Goal: Entertainment & Leisure: Consume media (video, audio)

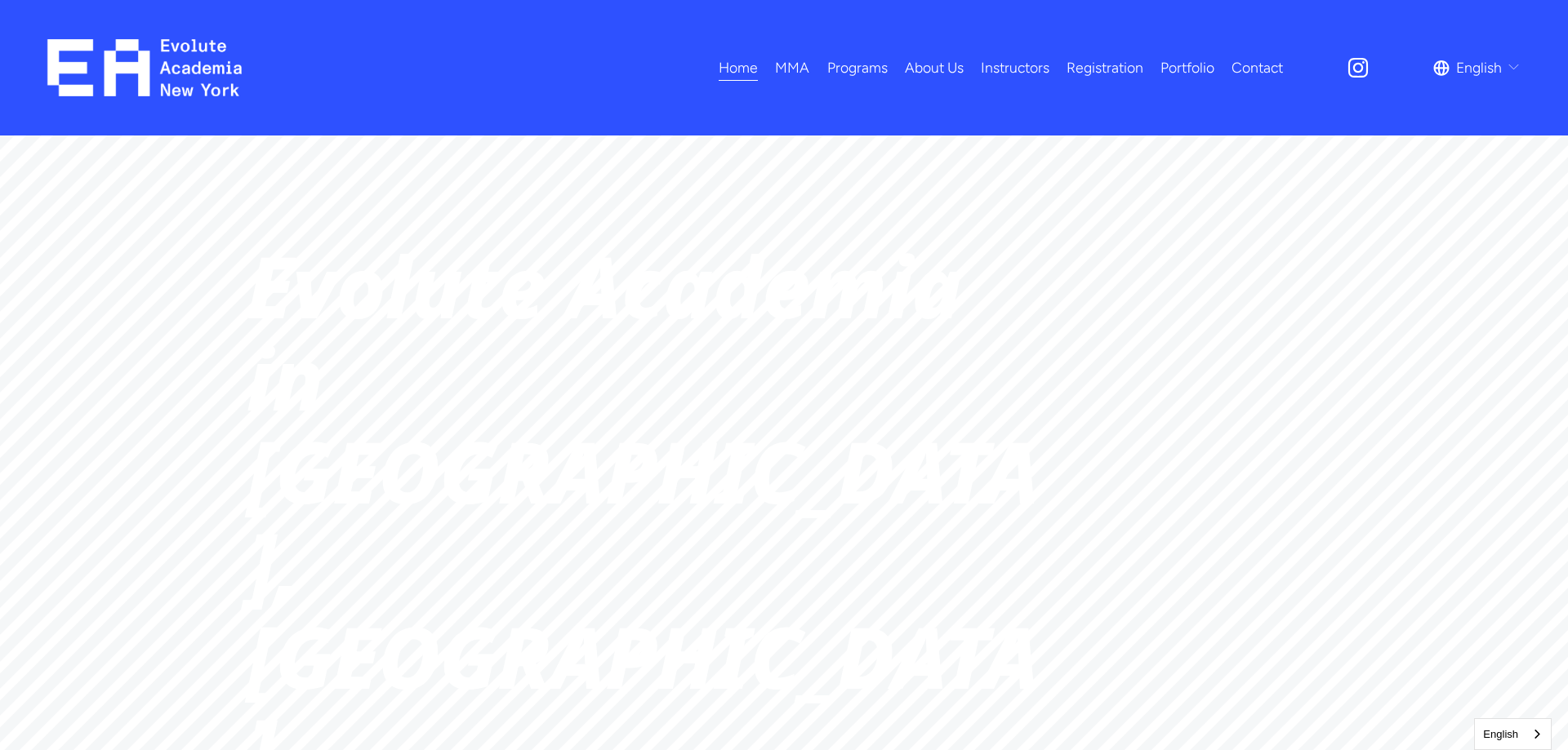
click at [0, 0] on link "All Programs" at bounding box center [0, 0] width 0 height 0
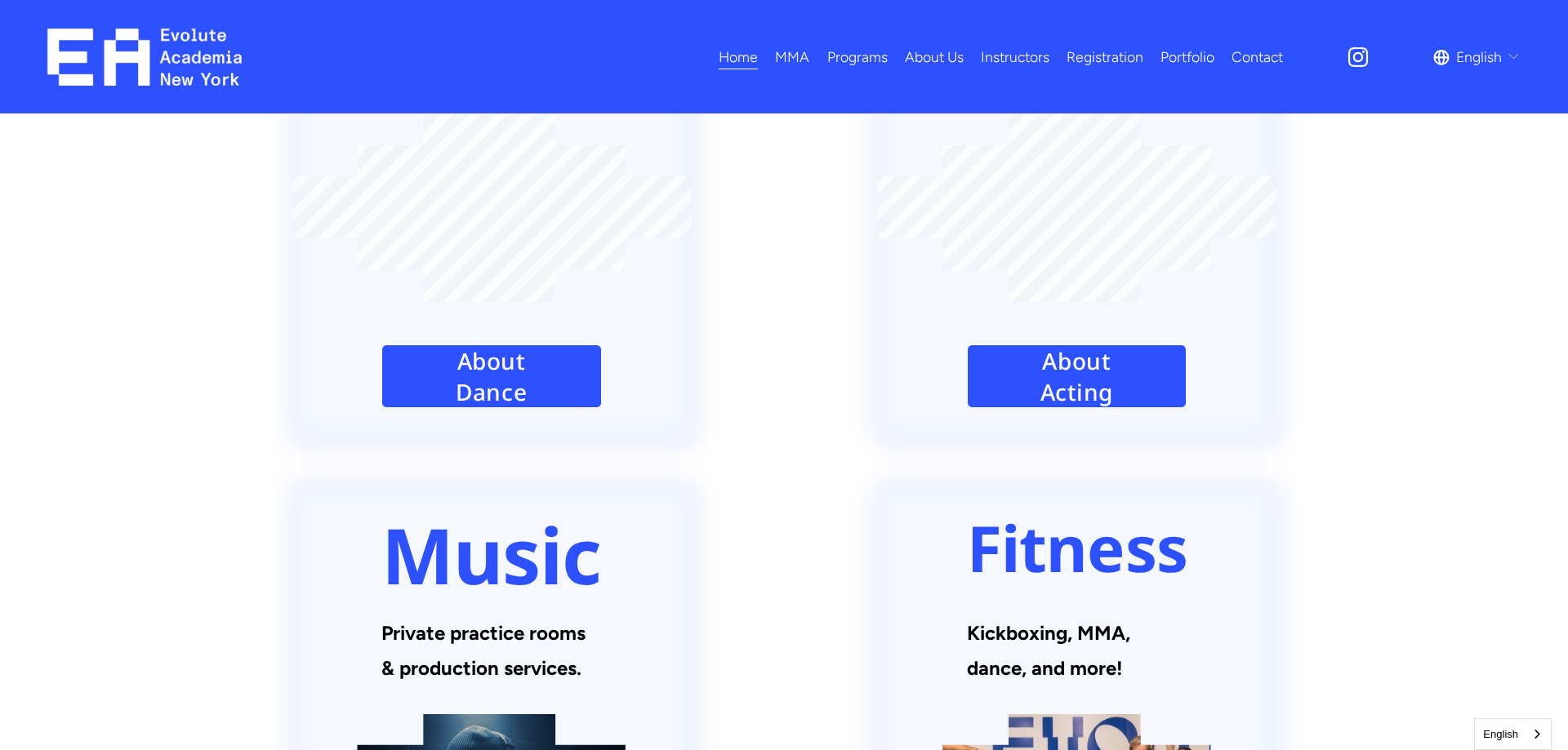
scroll to position [1915, 0]
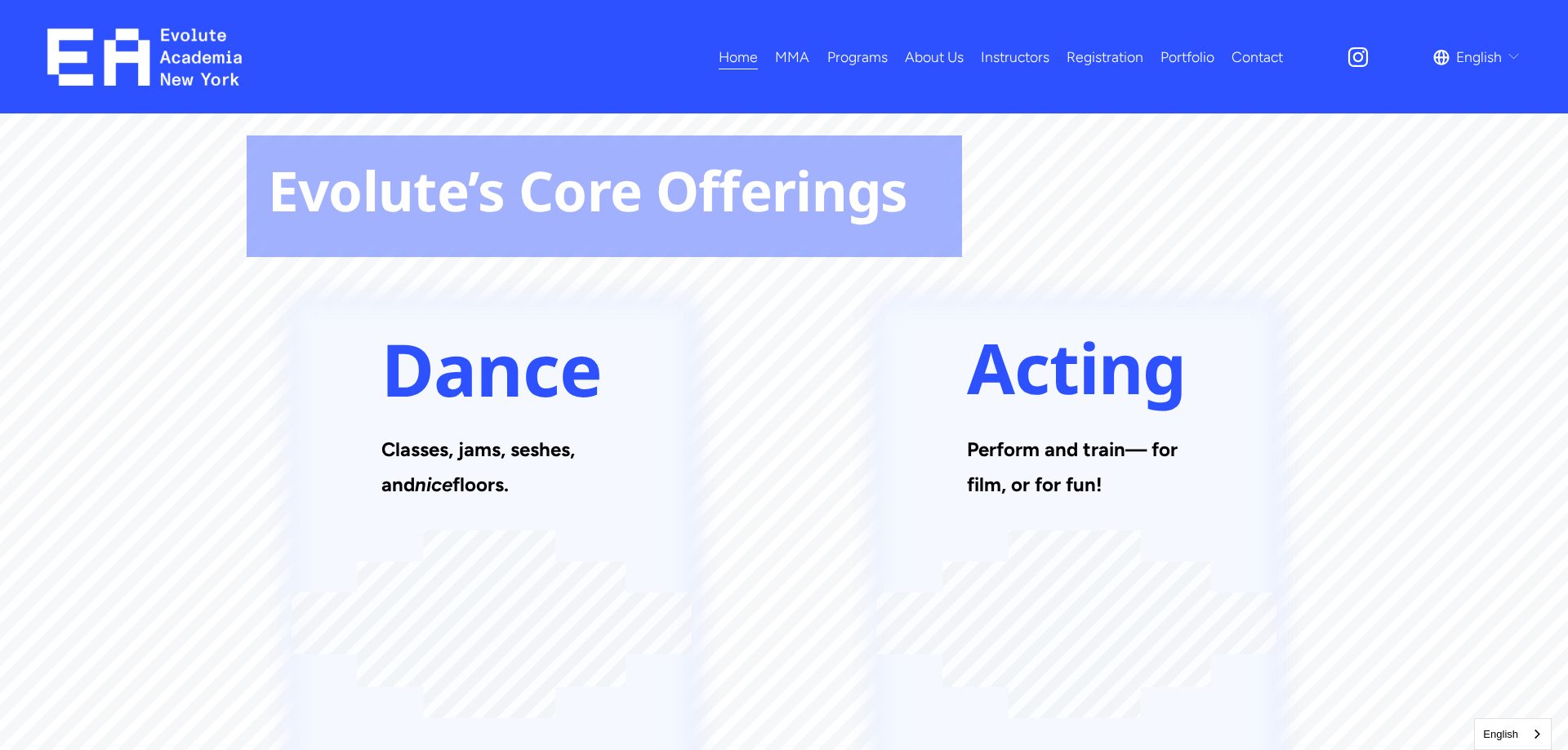
click at [861, 55] on span "Programs" at bounding box center [858, 56] width 61 height 26
click at [925, 56] on link "About Us" at bounding box center [935, 56] width 59 height 29
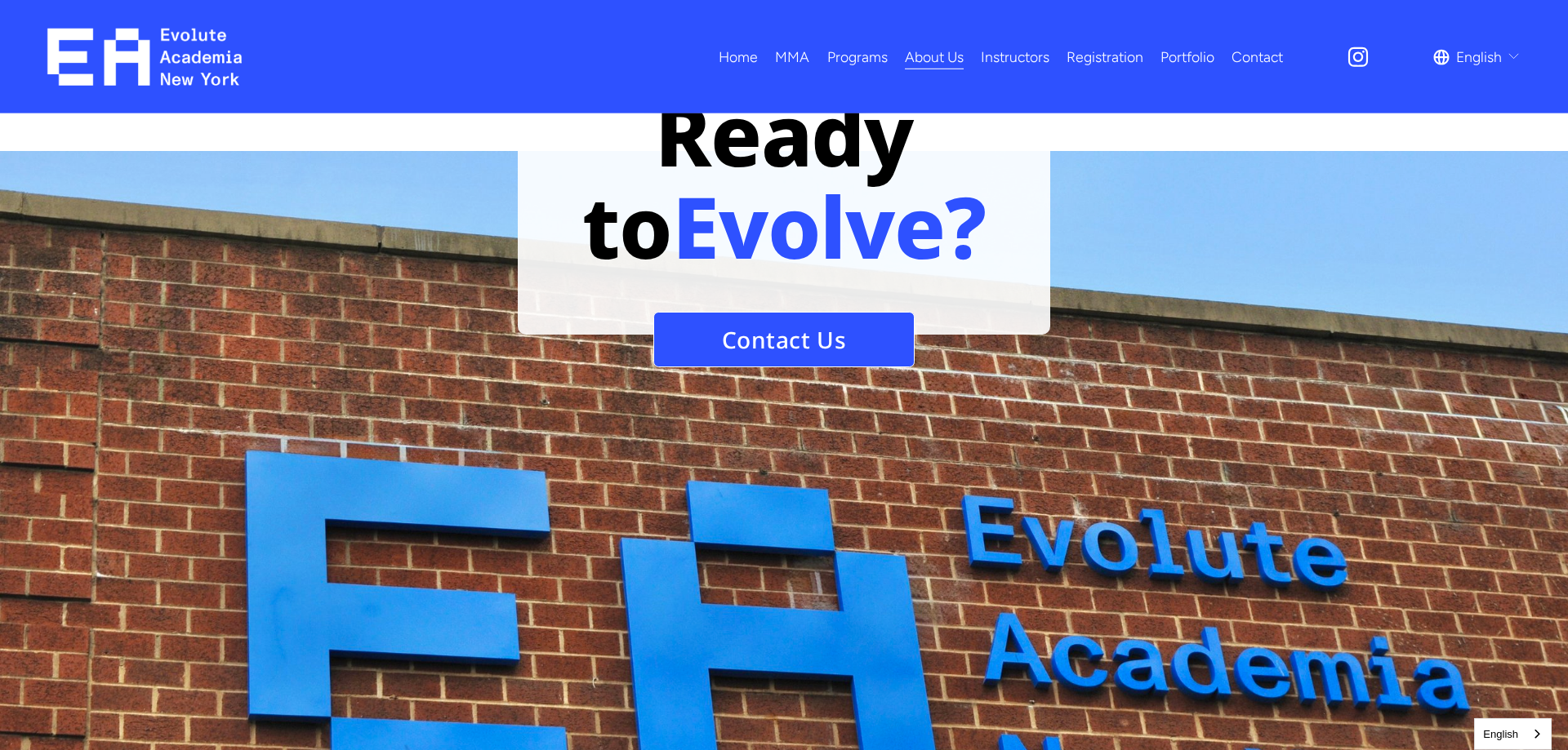
scroll to position [1832, 0]
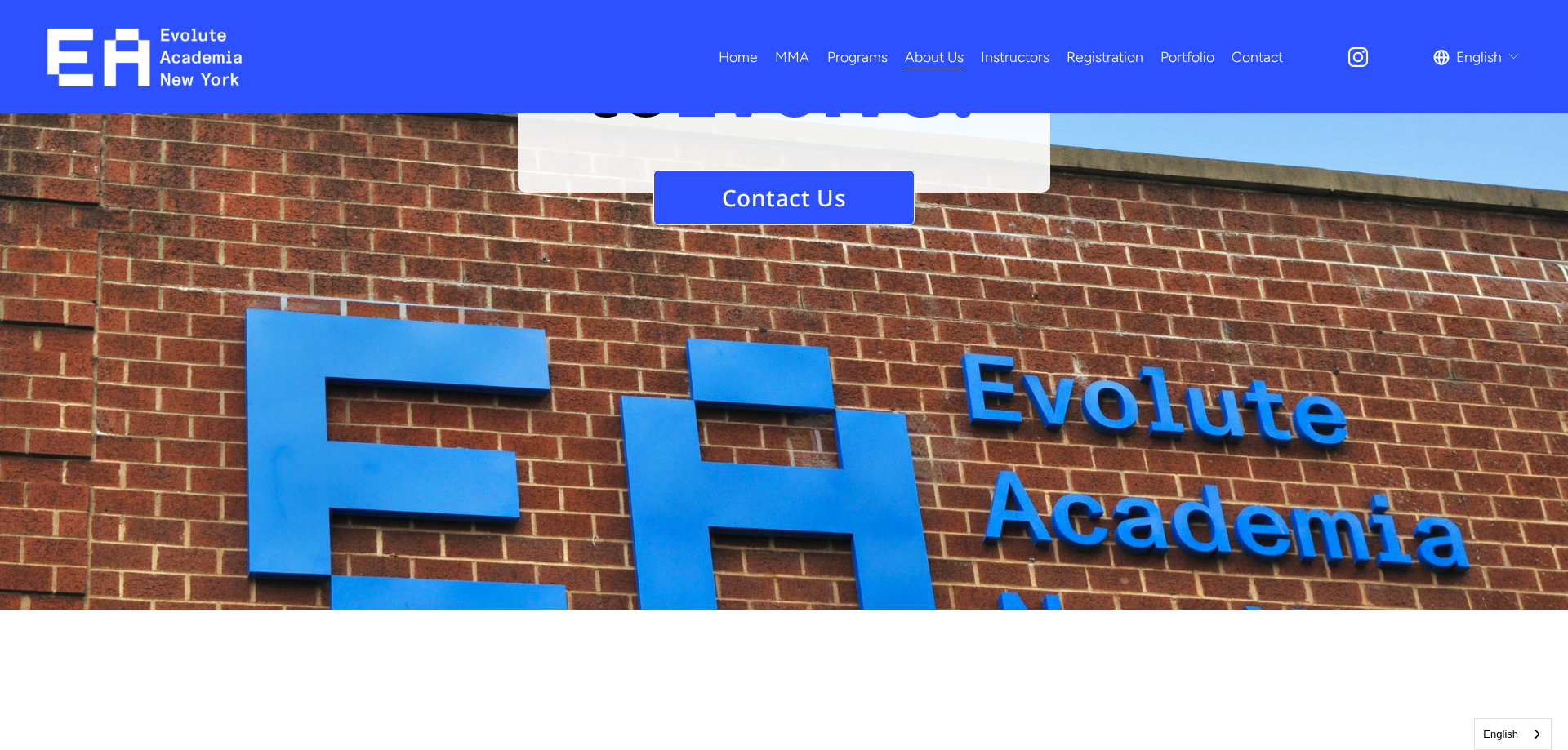
click at [1017, 53] on link "Instructors" at bounding box center [1015, 56] width 69 height 29
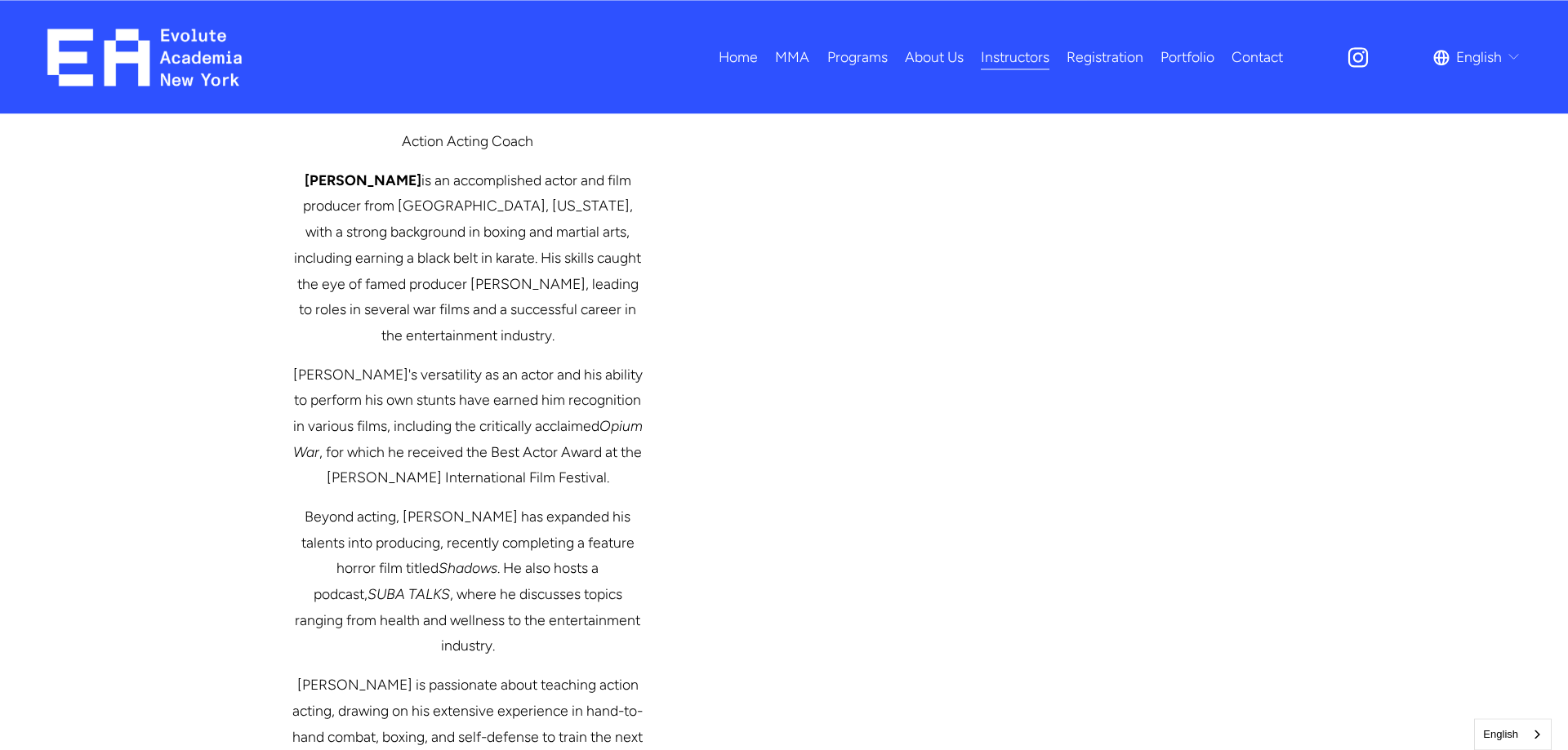
scroll to position [3080, 0]
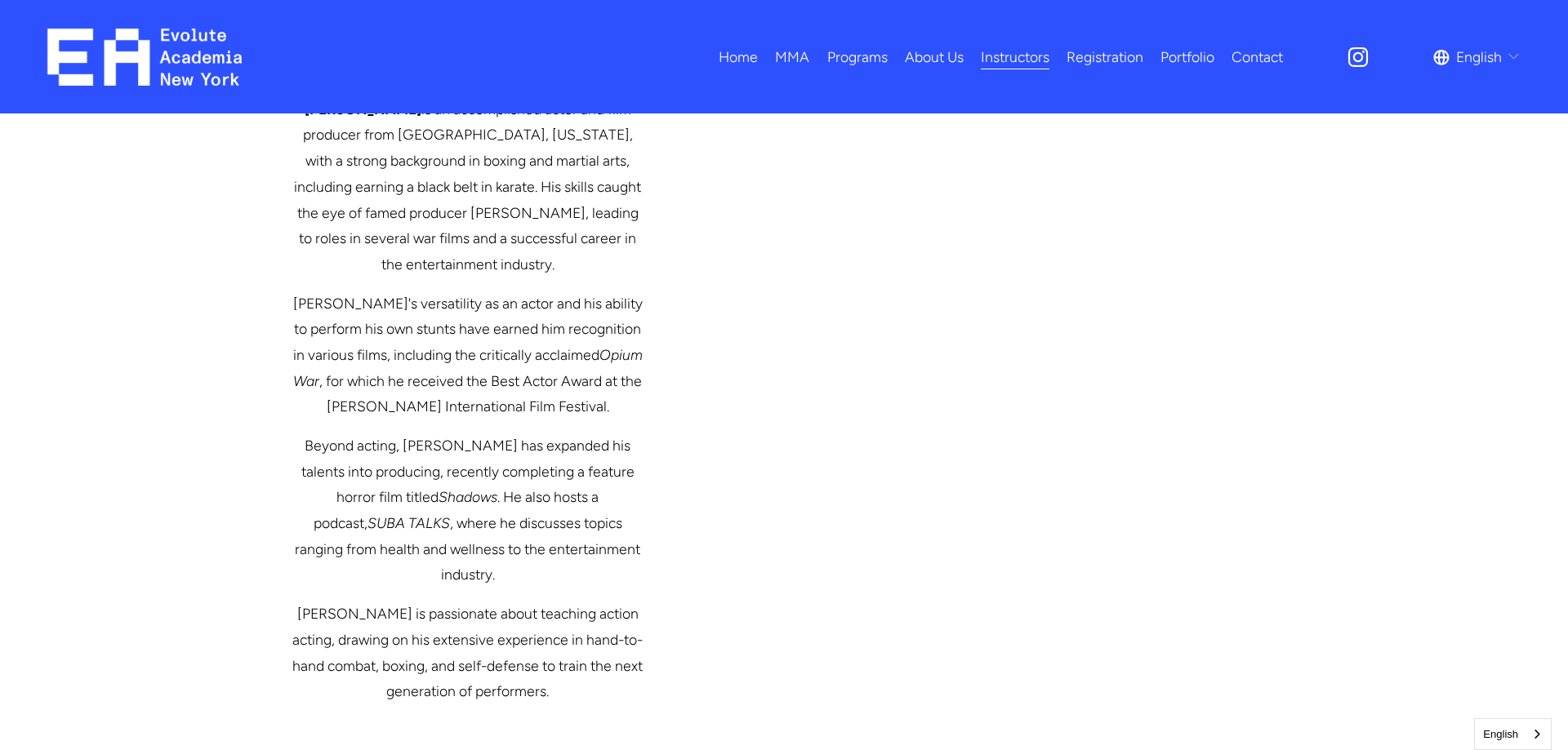
click at [1089, 57] on link "Registration" at bounding box center [1105, 56] width 77 height 29
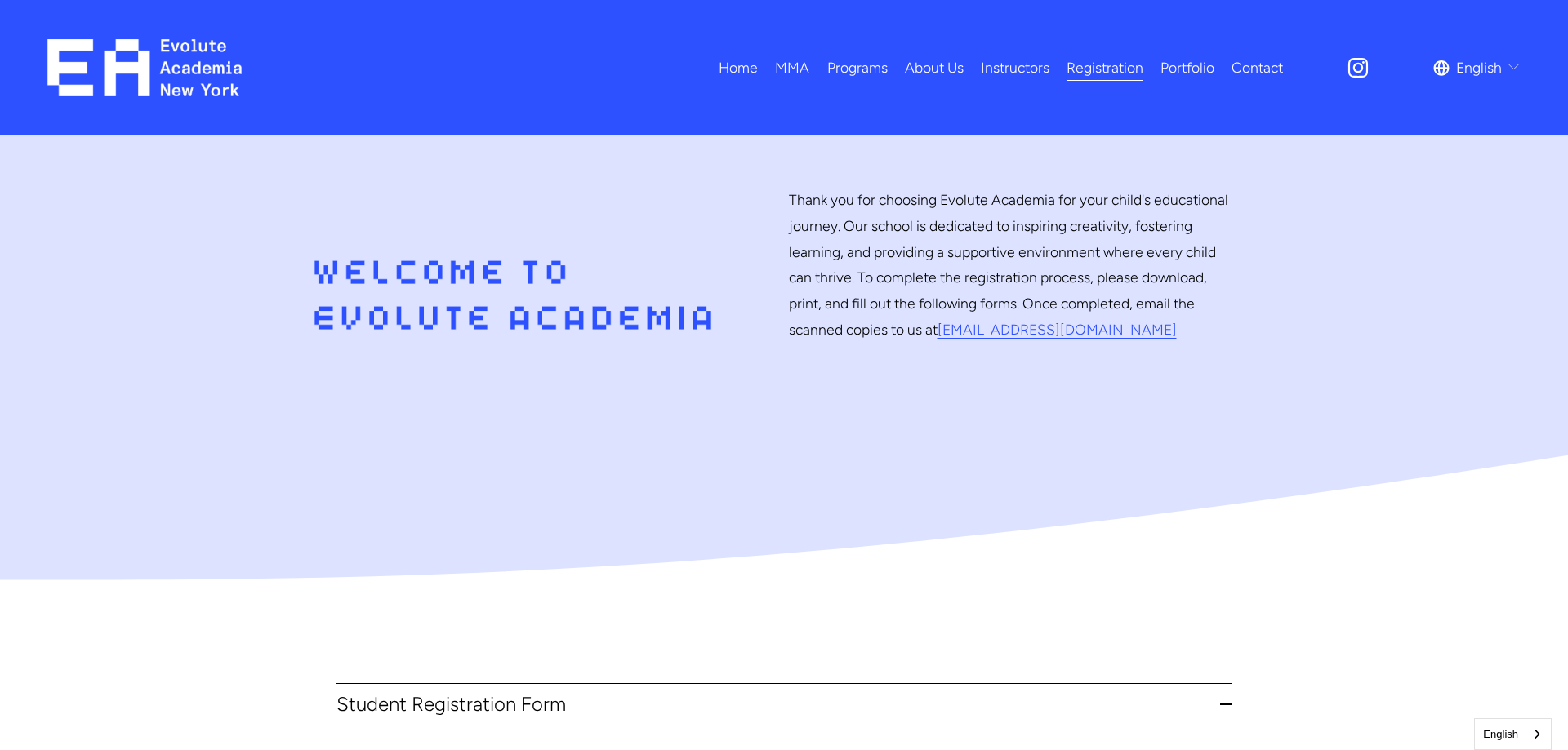
click at [1175, 68] on link "Portfolio" at bounding box center [1187, 67] width 54 height 29
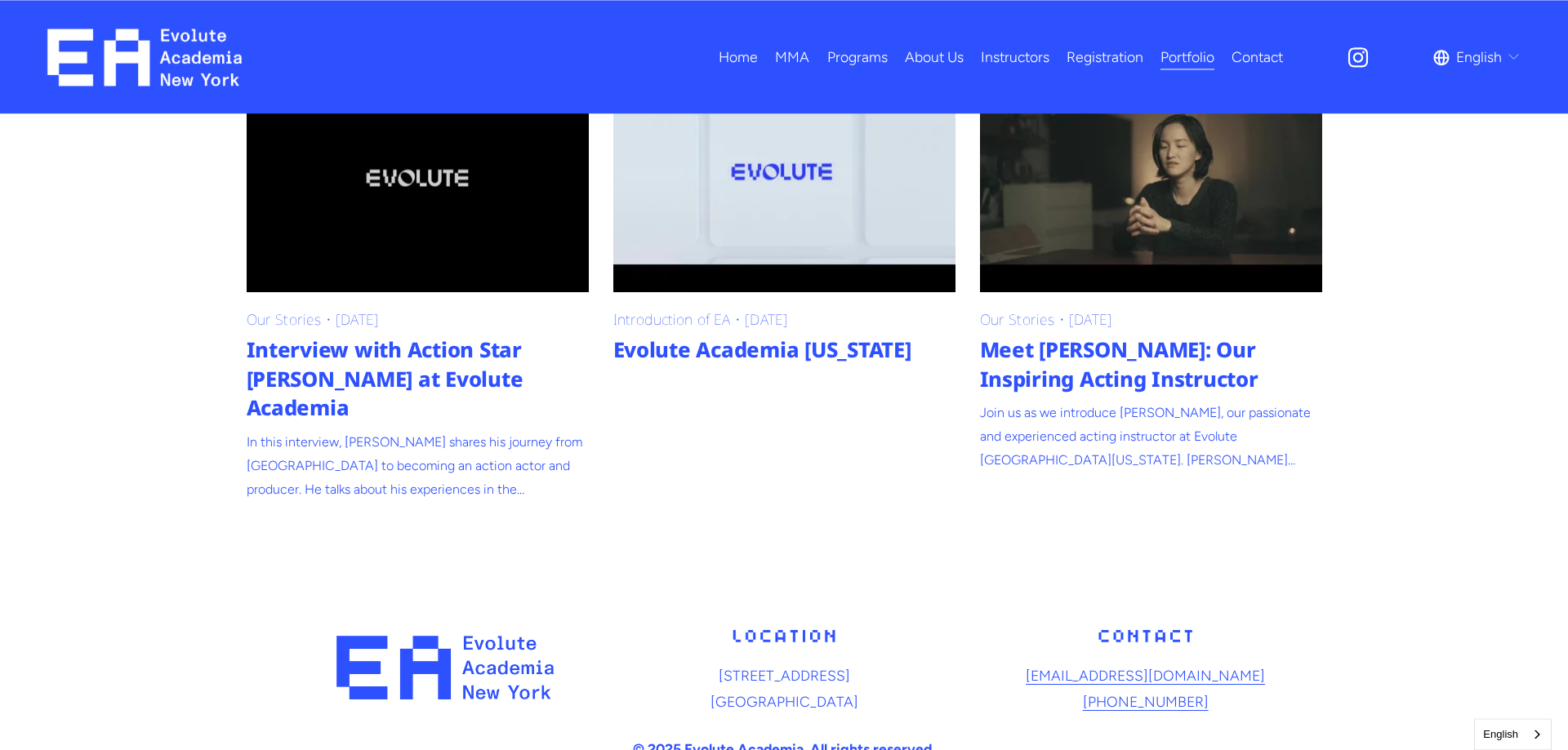
scroll to position [515, 0]
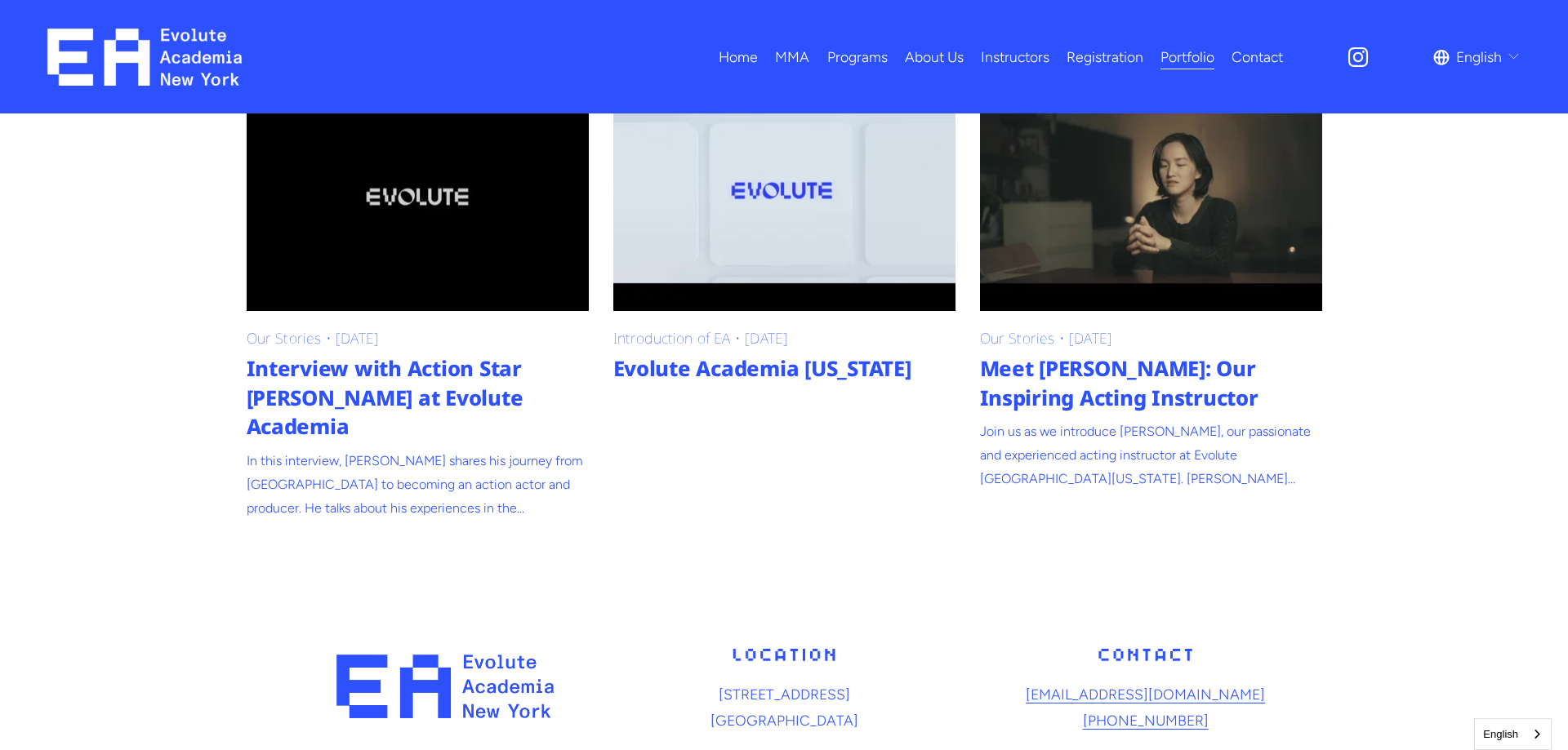
click at [803, 272] on link "Evolute Academia New York" at bounding box center [784, 197] width 343 height 228
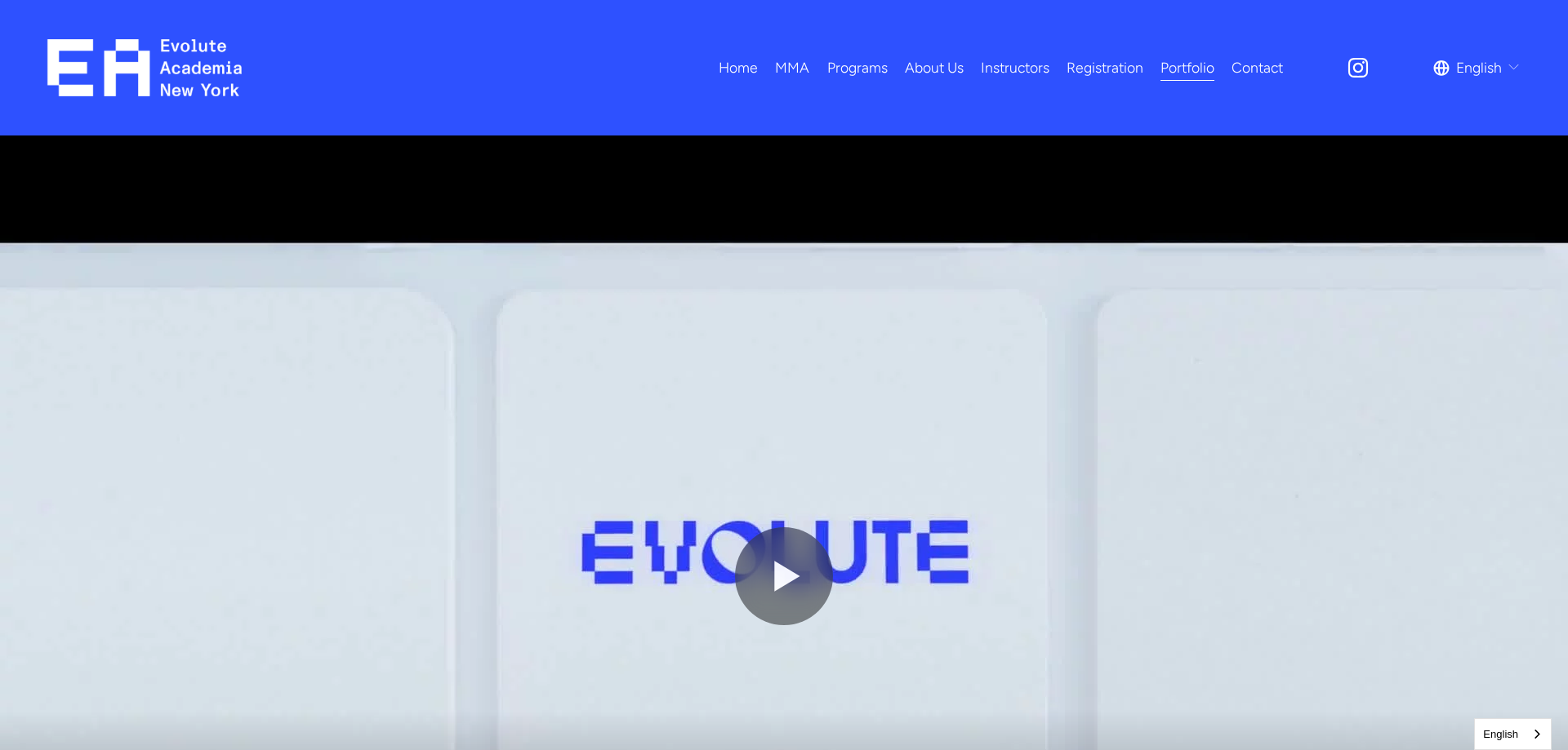
drag, startPoint x: 778, startPoint y: 537, endPoint x: 786, endPoint y: 523, distance: 16.1
click at [781, 536] on button "Play" at bounding box center [784, 577] width 98 height 98
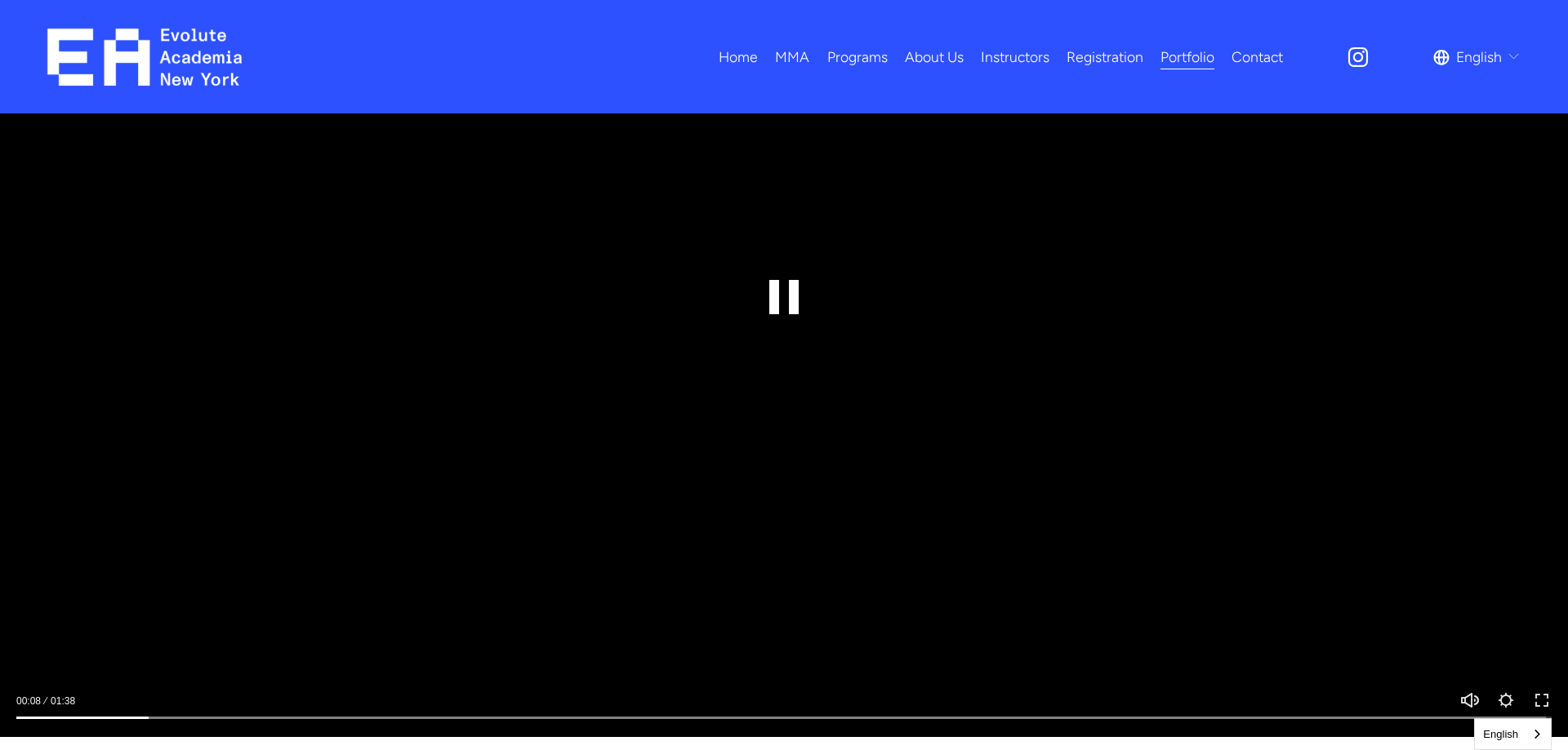
scroll to position [333, 0]
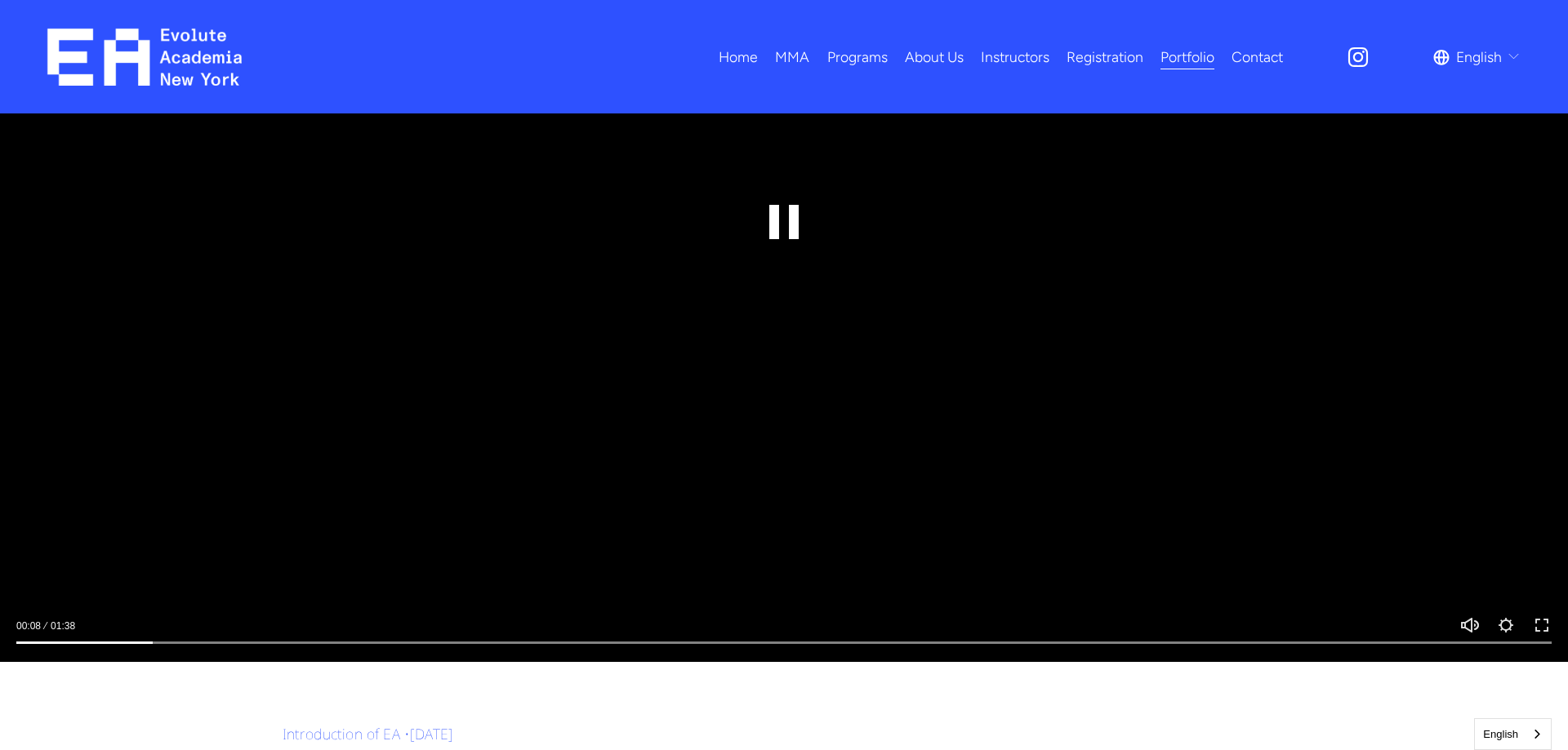
click at [1540, 627] on button "Exit fullscreen Enter fullscreen" at bounding box center [1542, 625] width 20 height 20
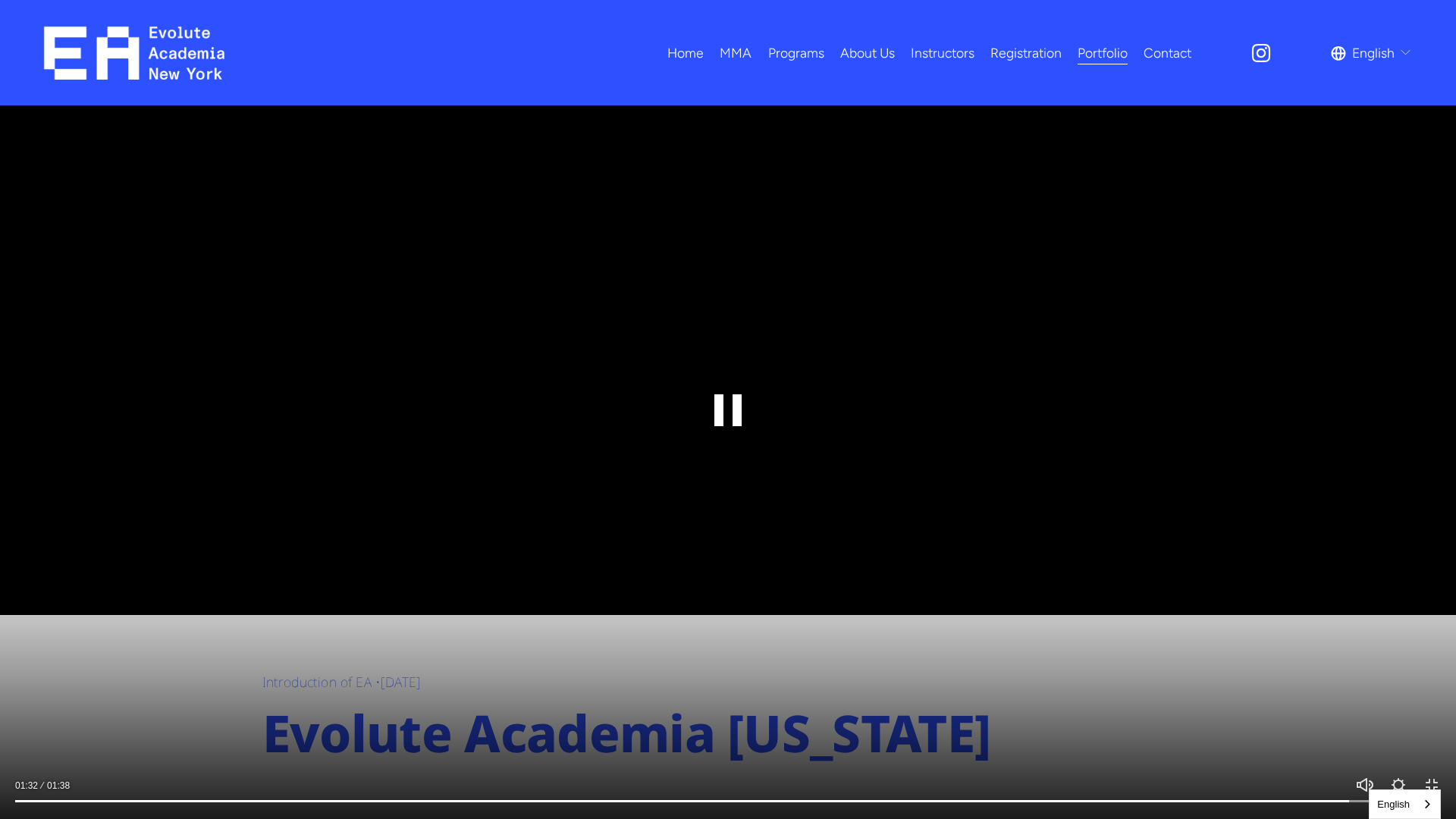
click at [1428, 696] on button "Exit fullscreen Enter fullscreen" at bounding box center [1432, 785] width 18 height 18
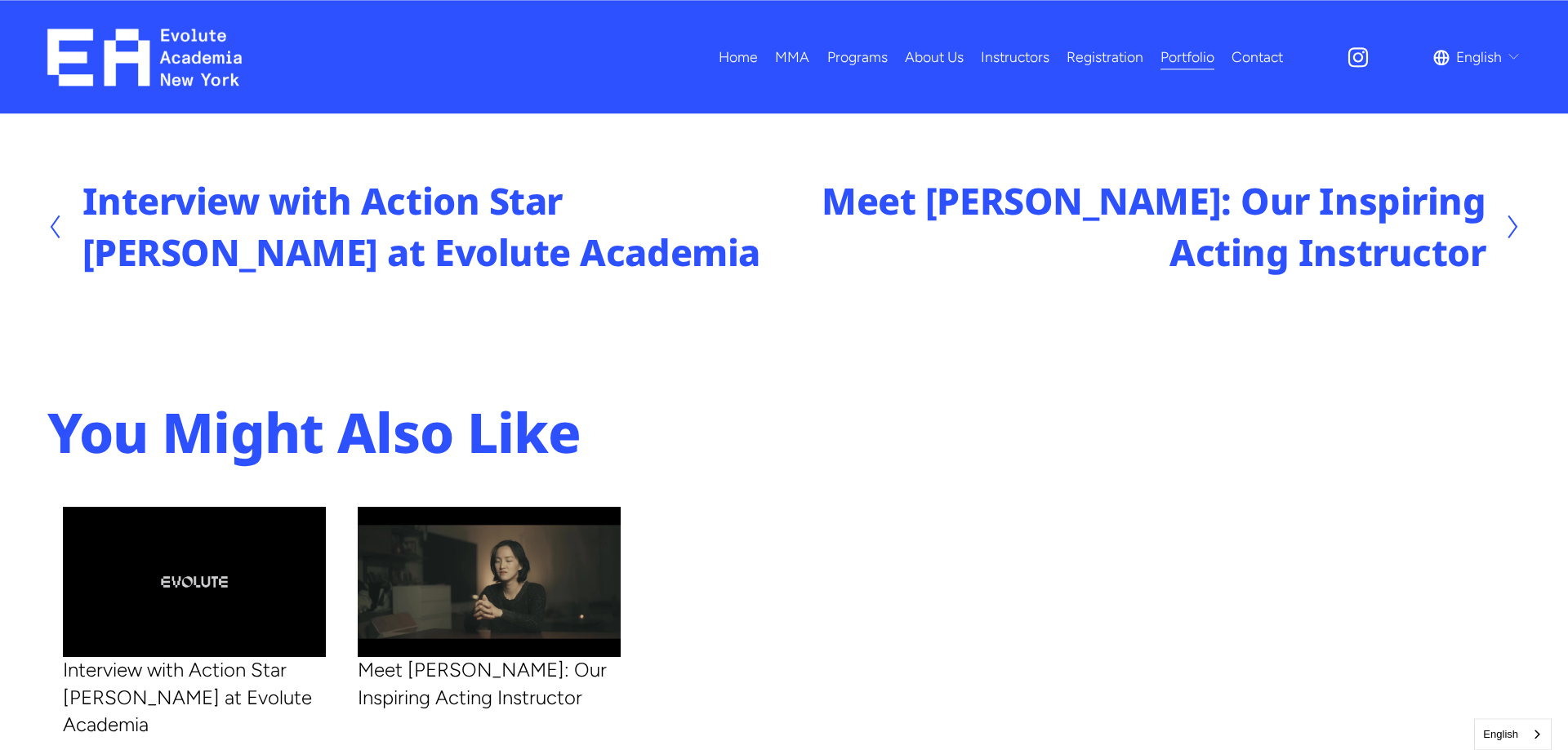
scroll to position [1415, 0]
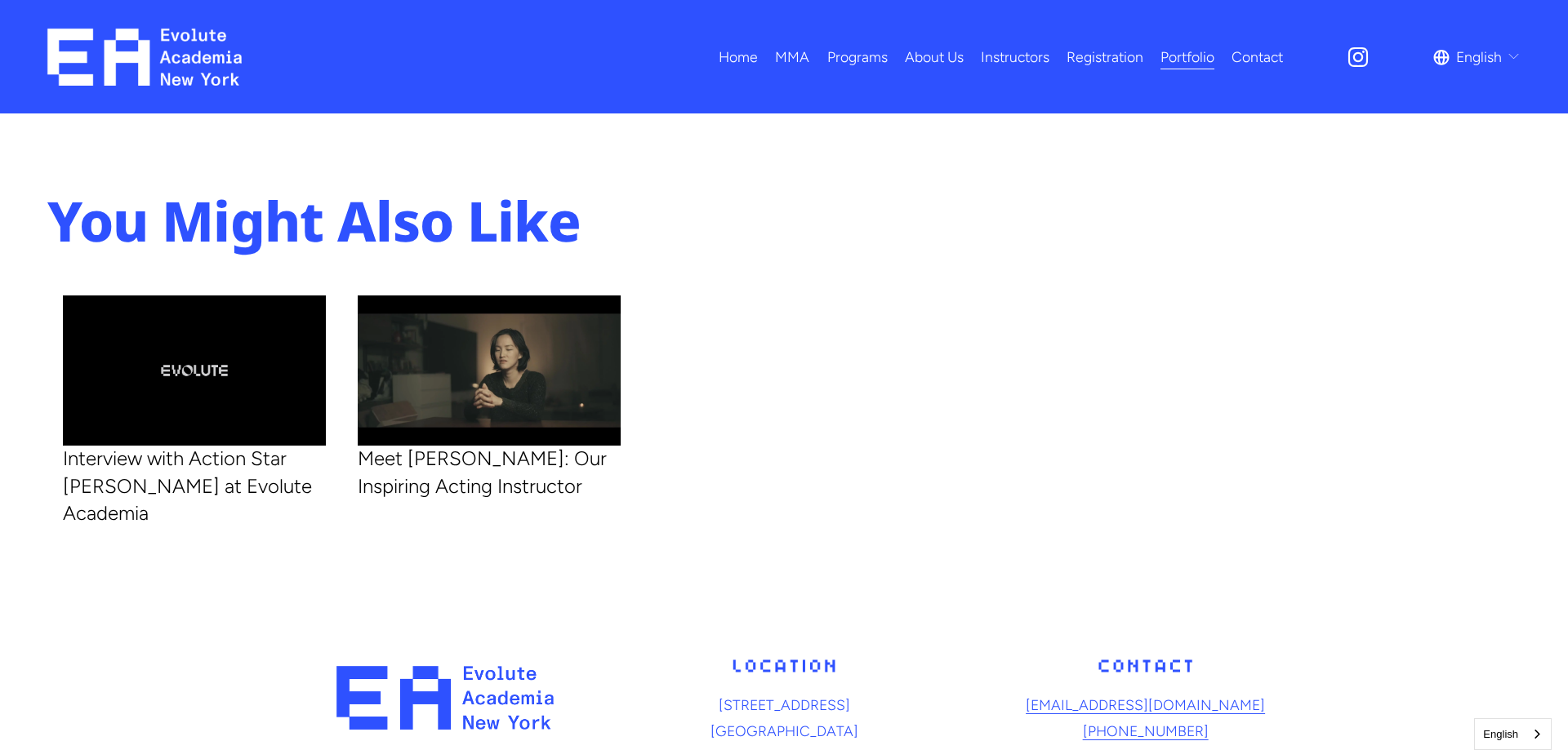
click at [236, 380] on img at bounding box center [194, 371] width 264 height 150
type input "*****"
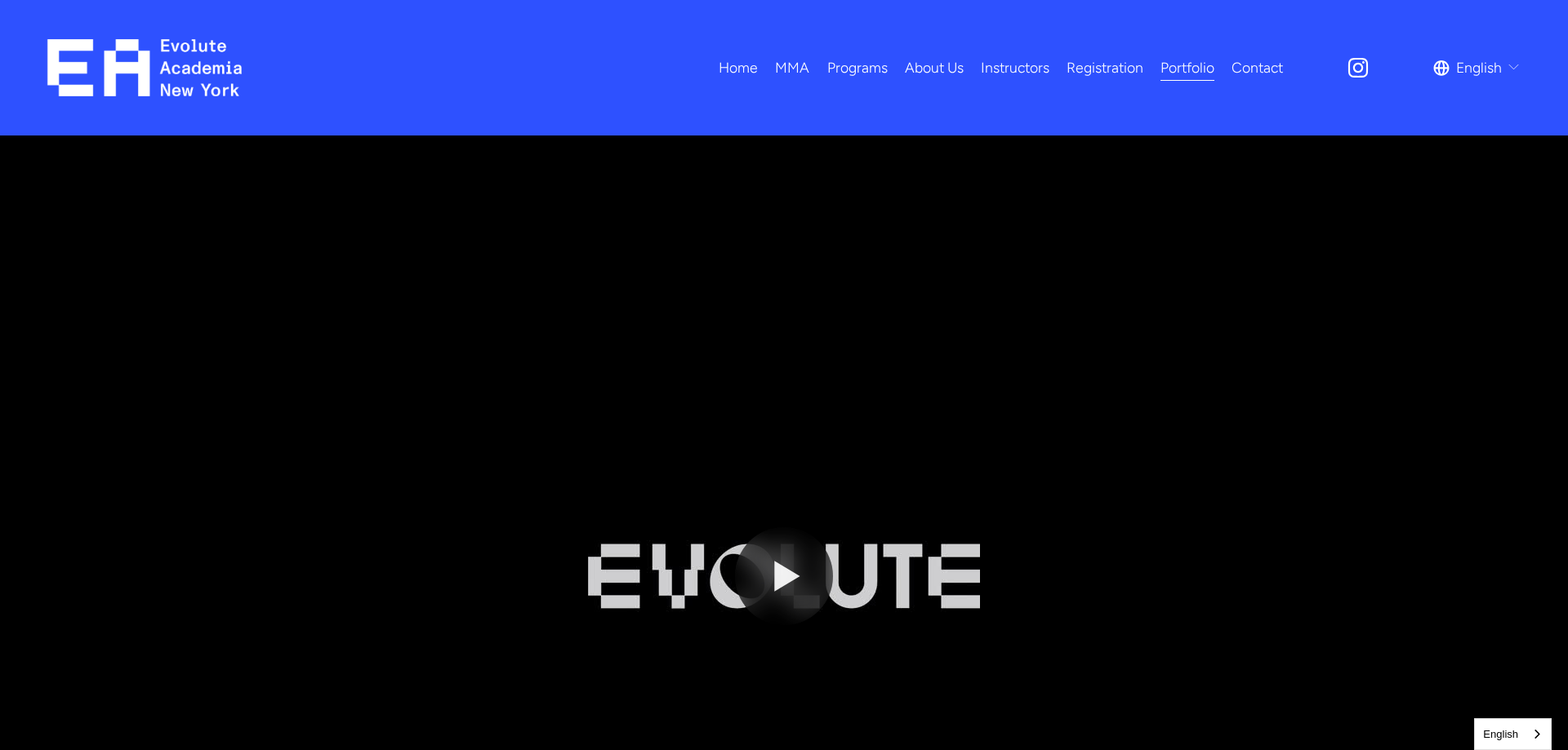
click at [789, 569] on button "Play" at bounding box center [784, 577] width 98 height 98
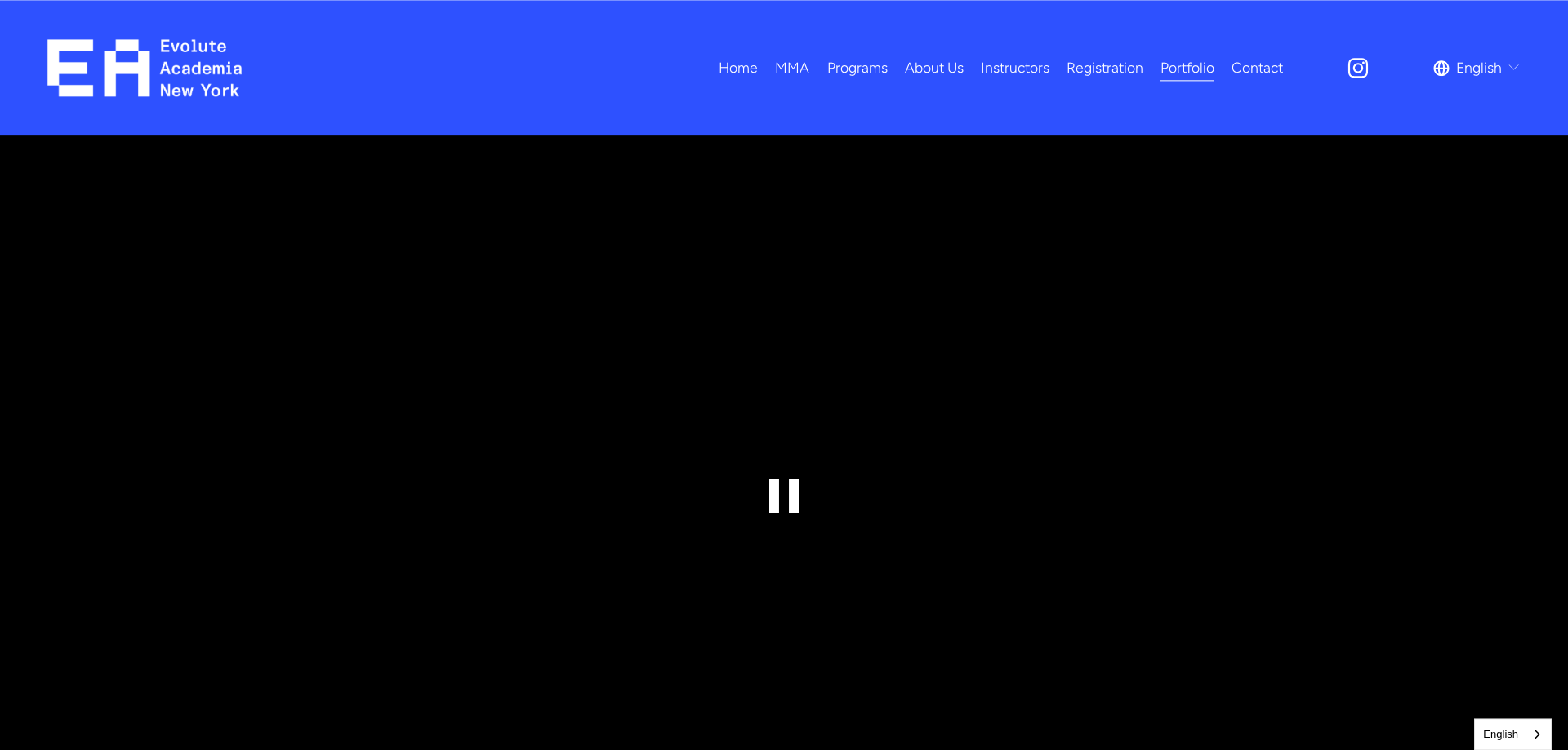
scroll to position [249, 0]
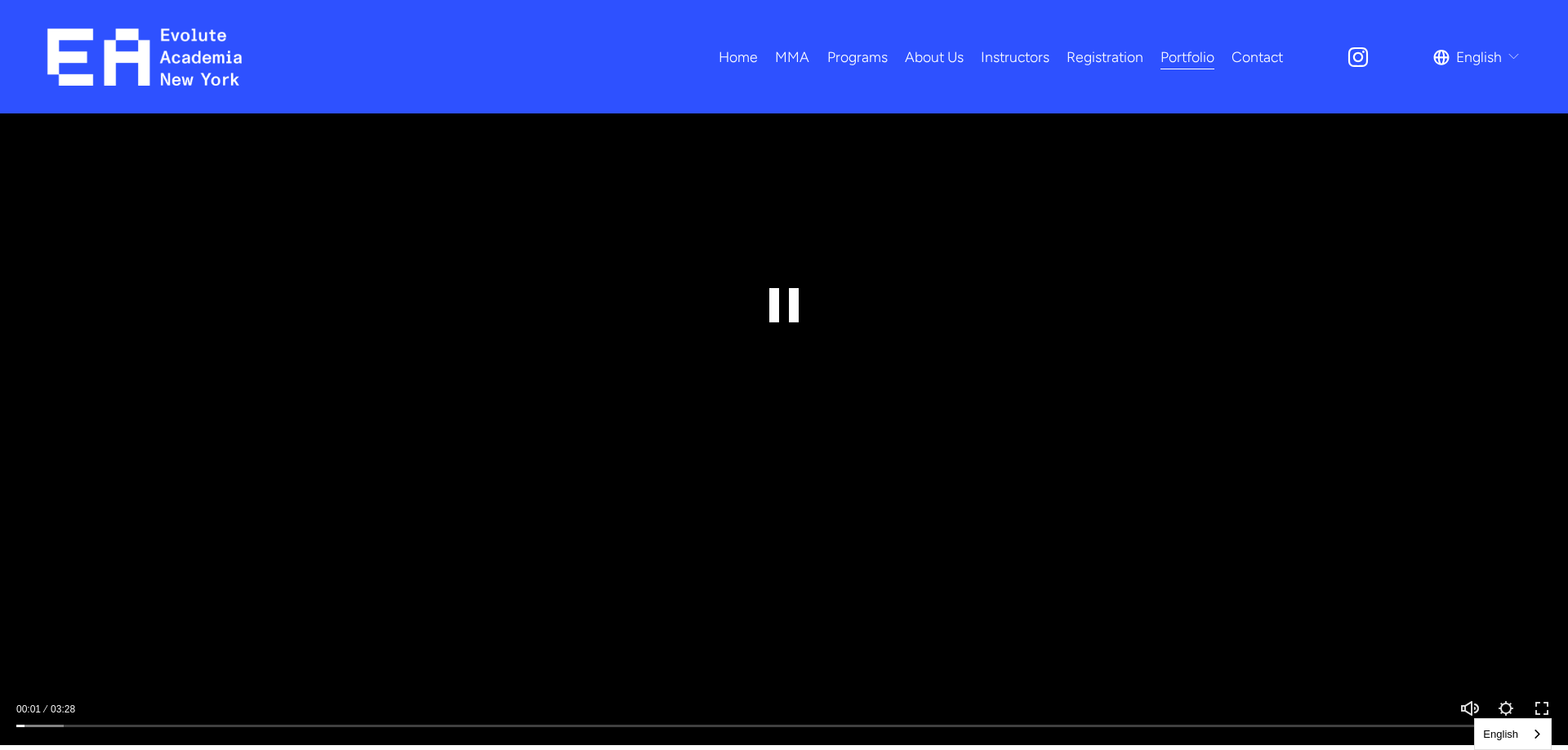
click at [1547, 700] on button "Exit fullscreen Enter fullscreen" at bounding box center [1542, 709] width 20 height 20
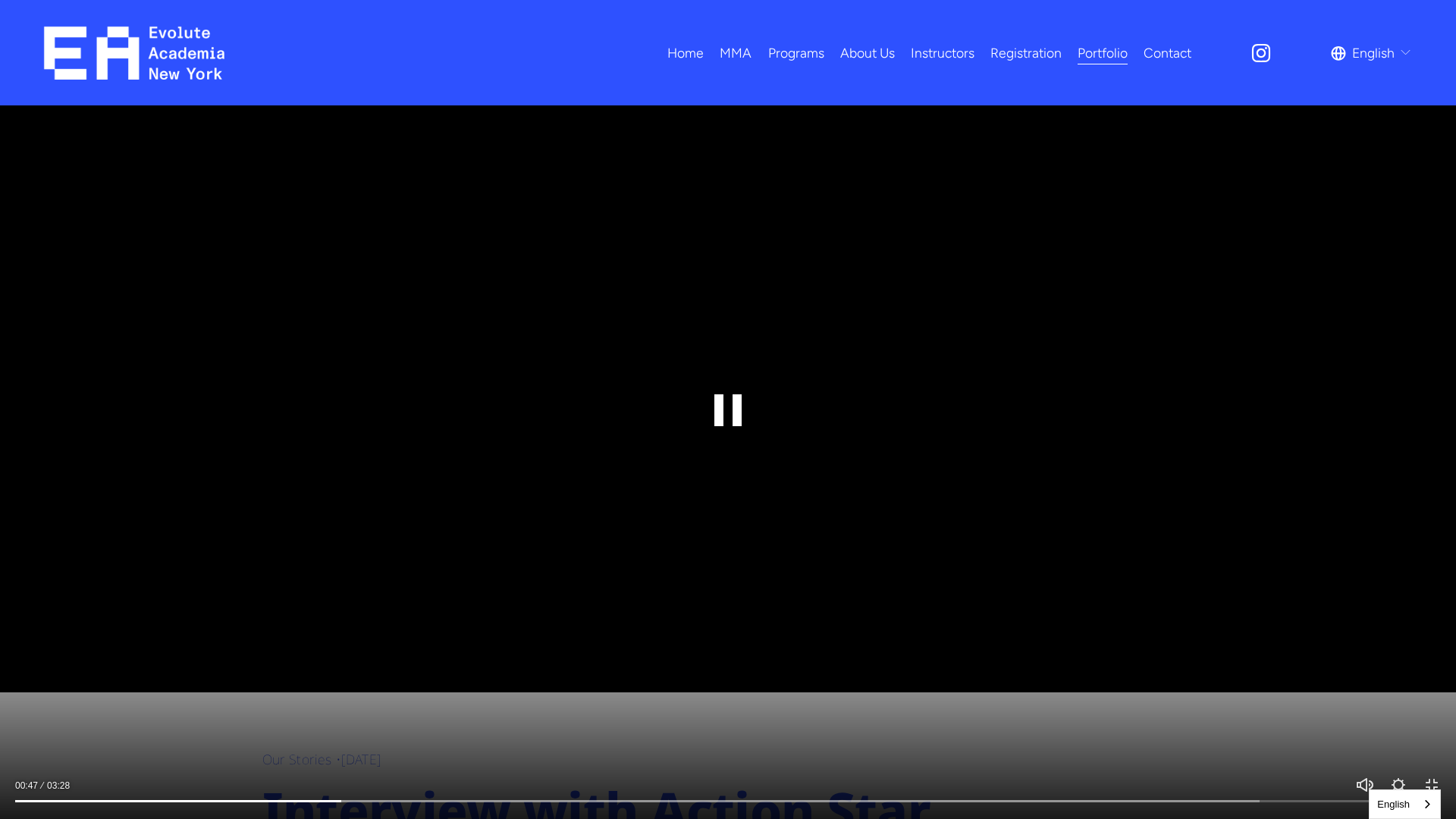
click at [1052, 502] on div at bounding box center [728, 410] width 1456 height 819
click at [1107, 512] on div at bounding box center [728, 410] width 1456 height 819
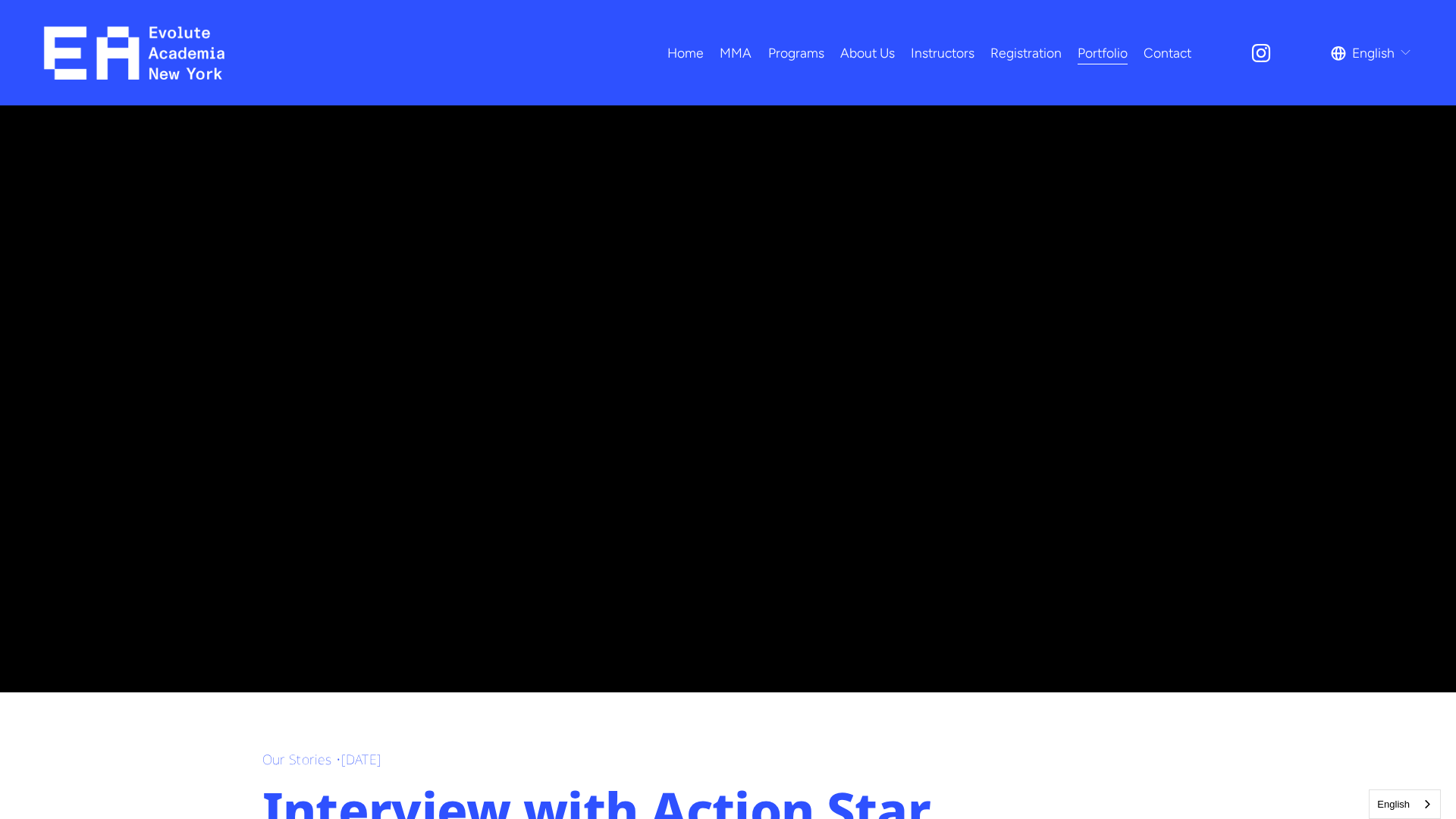
click at [1107, 512] on div at bounding box center [728, 410] width 1456 height 819
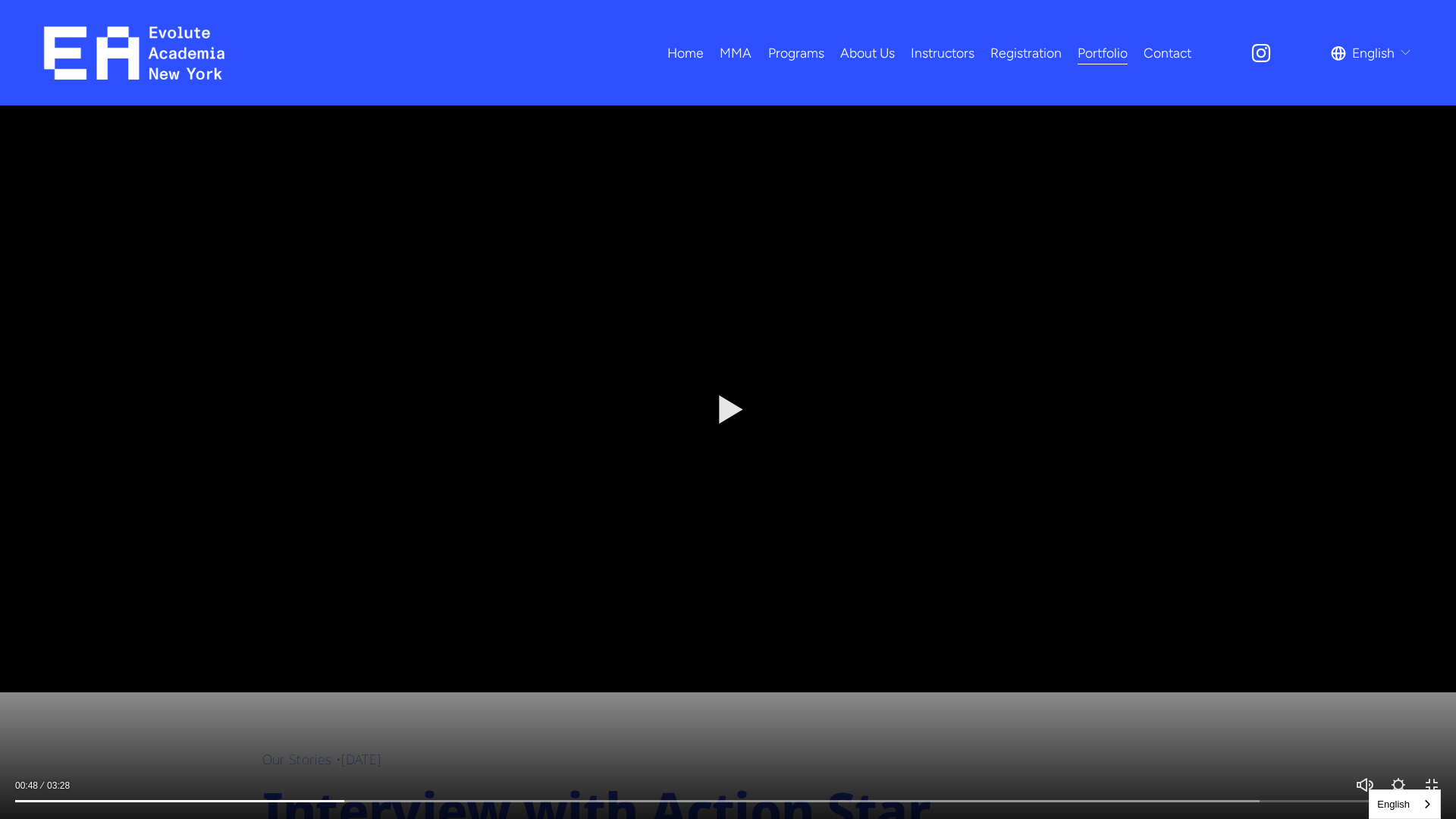
click at [1085, 527] on div at bounding box center [728, 410] width 1456 height 819
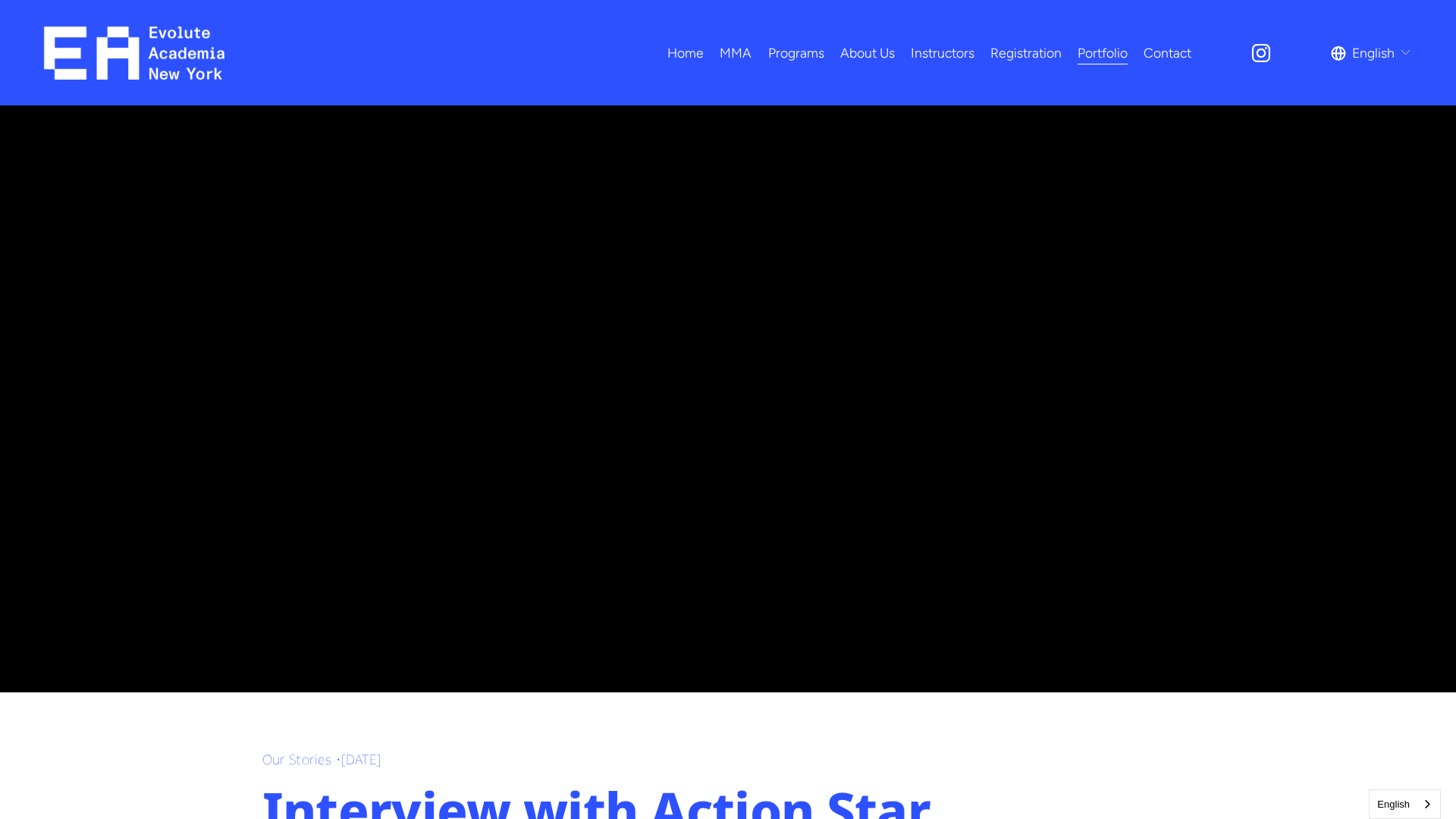
type input "*****"
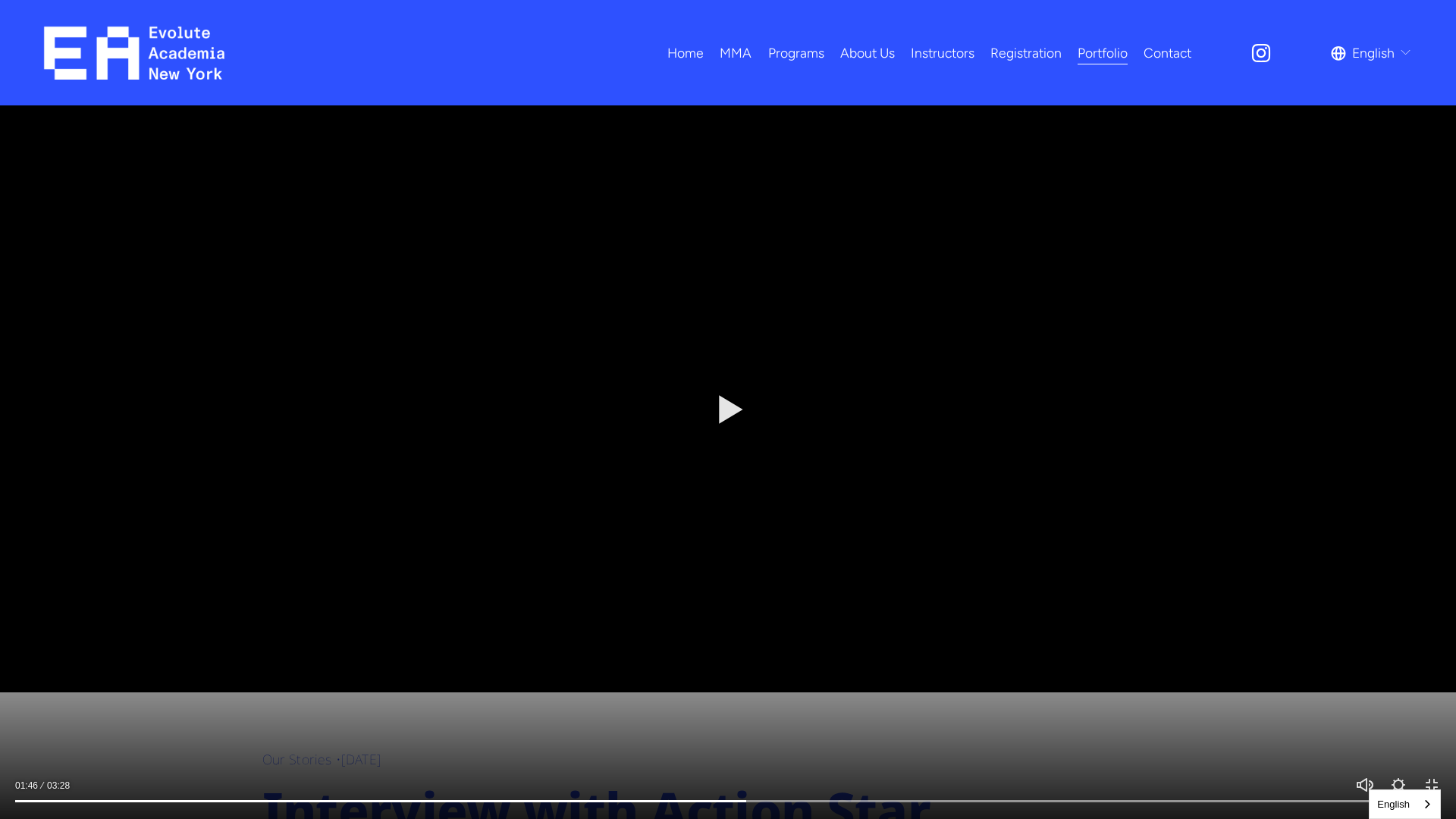
click at [1442, 696] on div at bounding box center [728, 797] width 1456 height 43
click at [1431, 696] on button "Exit fullscreen Enter fullscreen" at bounding box center [1432, 785] width 18 height 18
